Goal: Navigation & Orientation: Find specific page/section

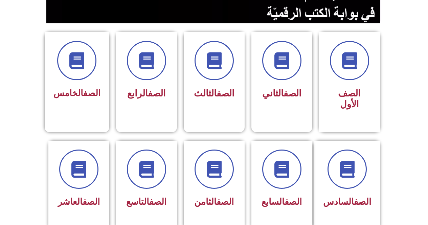
scroll to position [185, 0]
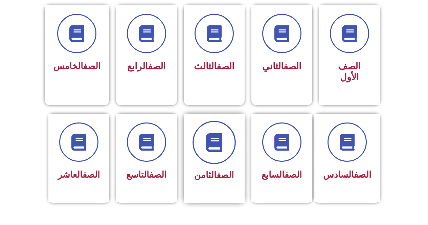
click at [204, 146] on span at bounding box center [214, 142] width 43 height 43
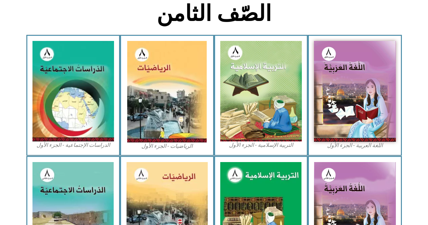
scroll to position [182, 0]
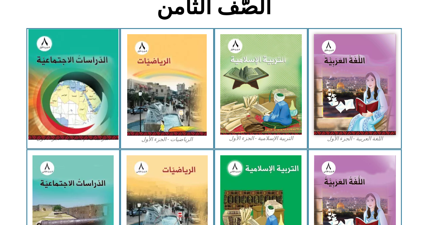
click at [62, 71] on img at bounding box center [73, 84] width 90 height 111
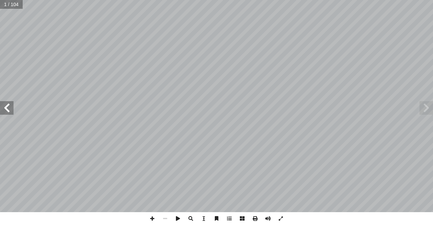
click at [2, 106] on span at bounding box center [7, 108] width 14 height 14
click at [1, 106] on span at bounding box center [7, 108] width 14 height 14
click at [7, 110] on span at bounding box center [7, 108] width 14 height 14
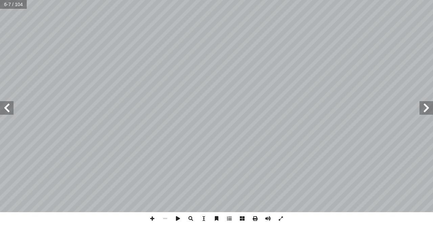
click at [7, 109] on span at bounding box center [7, 108] width 14 height 14
